Goal: Task Accomplishment & Management: Use online tool/utility

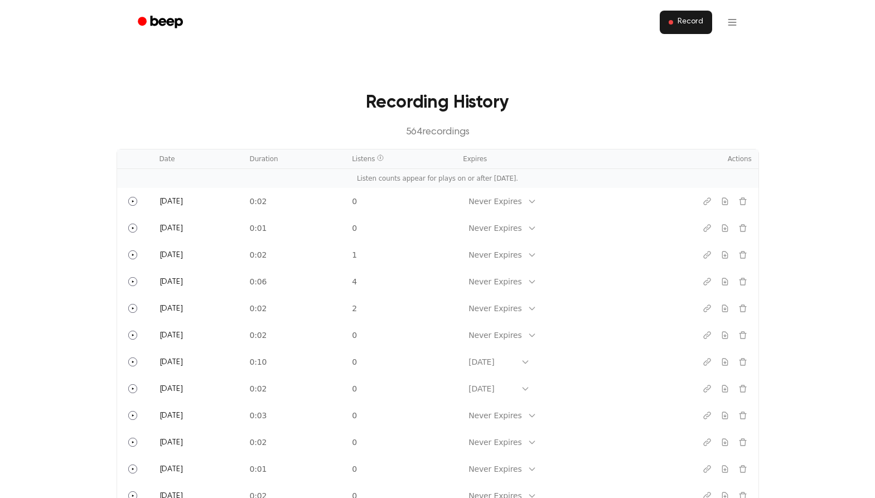
click at [671, 26] on button "Record" at bounding box center [686, 22] width 52 height 23
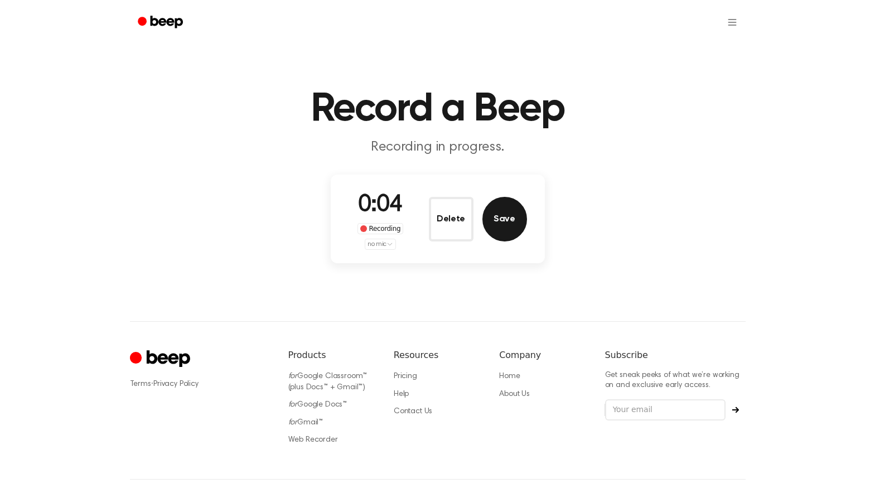
click at [505, 217] on button "Save" at bounding box center [505, 219] width 45 height 45
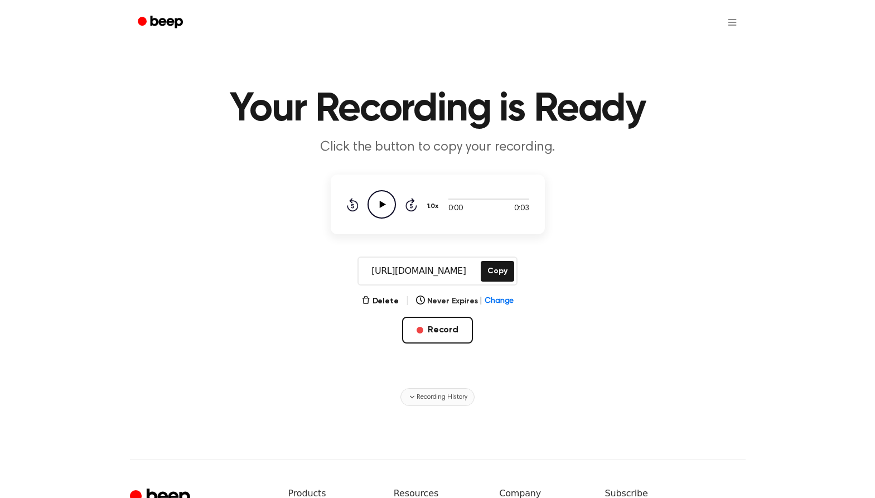
click at [425, 399] on span "Recording History" at bounding box center [442, 397] width 50 height 10
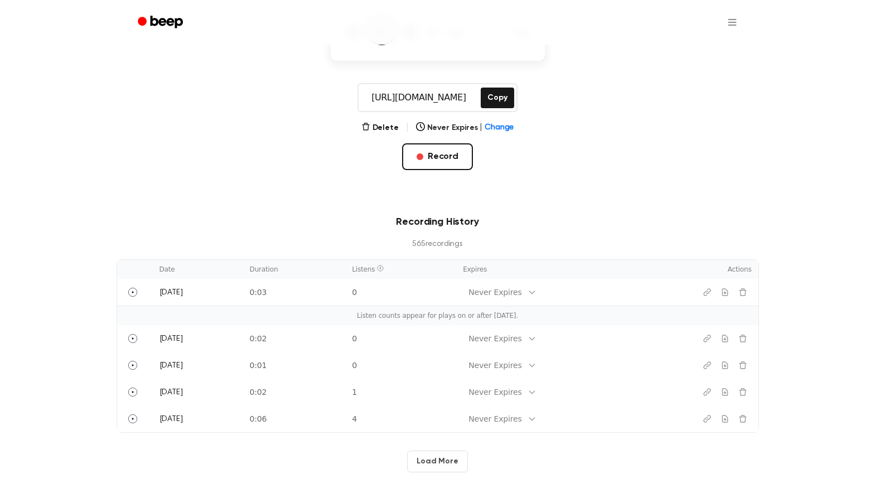
scroll to position [175, 0]
click at [253, 187] on main "Your Recording is Ready Click the button to copy your recording. 0:00 0:03 1.0x…" at bounding box center [437, 148] width 875 height 646
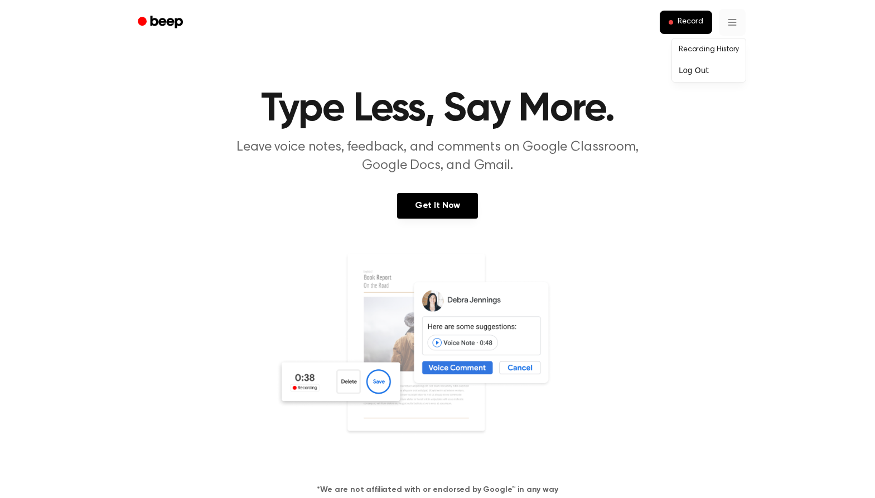
click at [702, 45] on link "Recording History" at bounding box center [709, 50] width 69 height 18
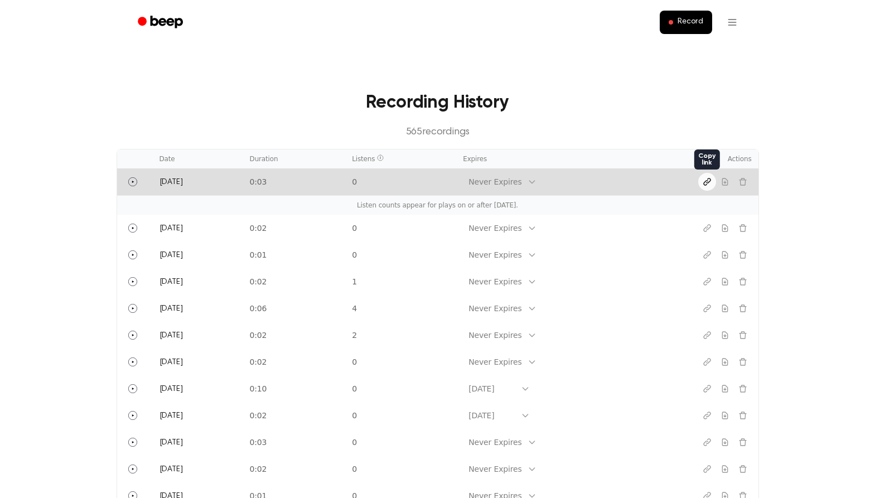
click at [704, 184] on icon "Copy link" at bounding box center [707, 182] width 7 height 7
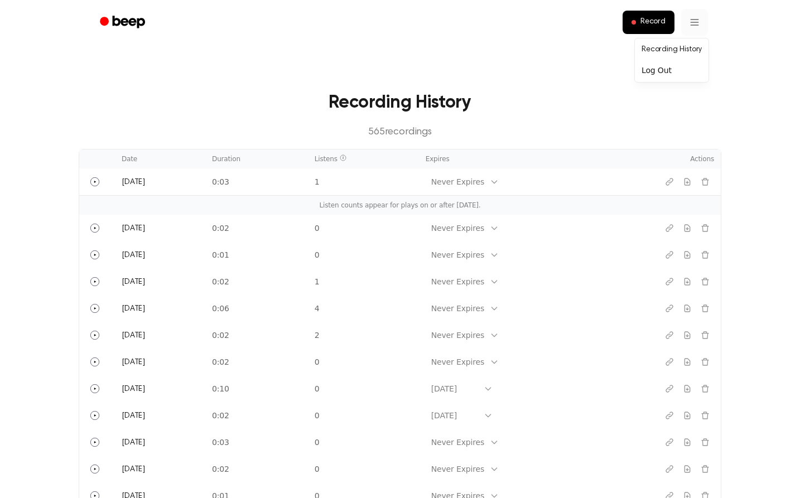
click at [716, 1] on div "Record" at bounding box center [400, 22] width 643 height 45
